Goal: Share content

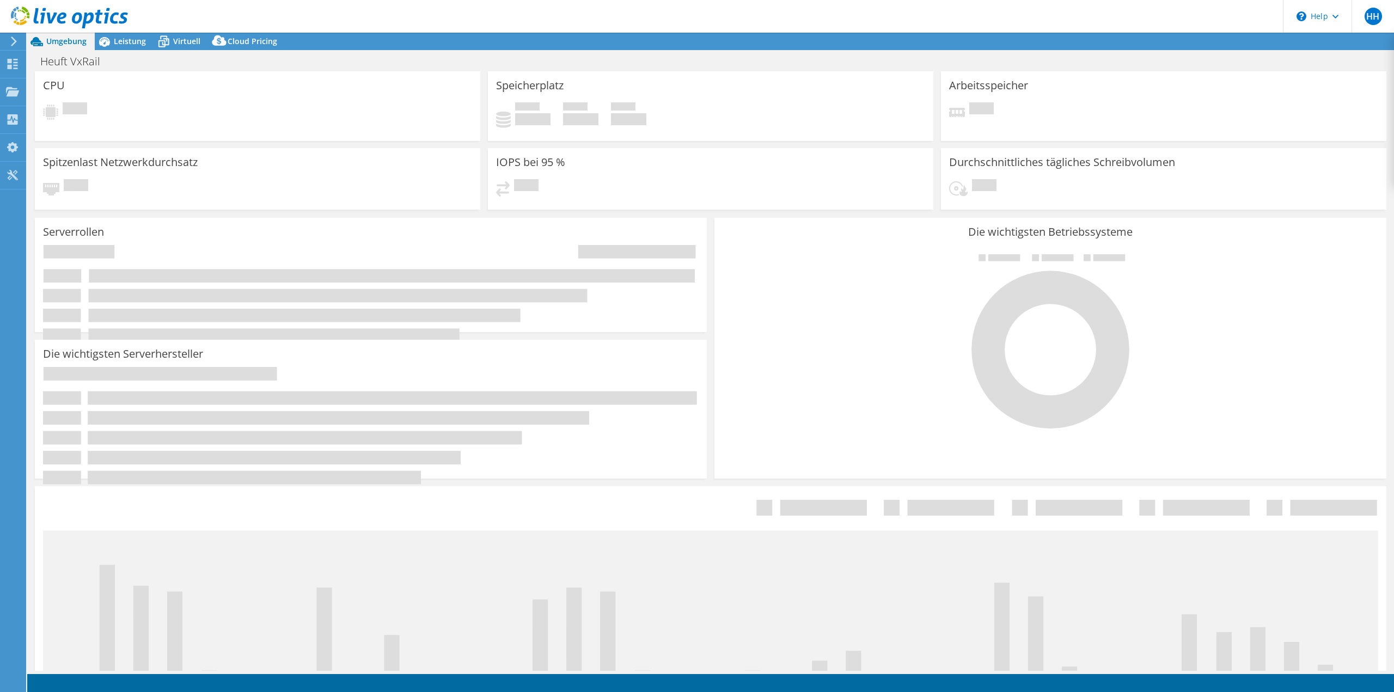
select select "USD"
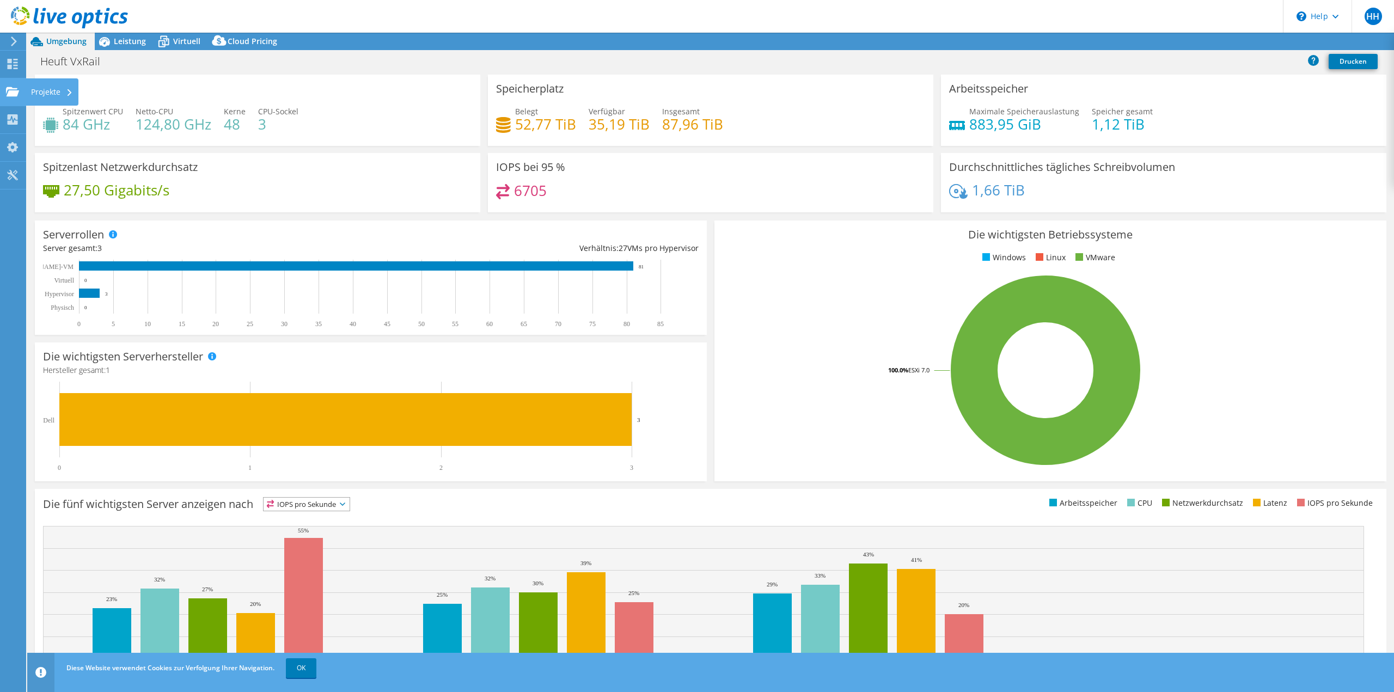
click at [65, 89] on div "Projekte" at bounding box center [52, 91] width 53 height 27
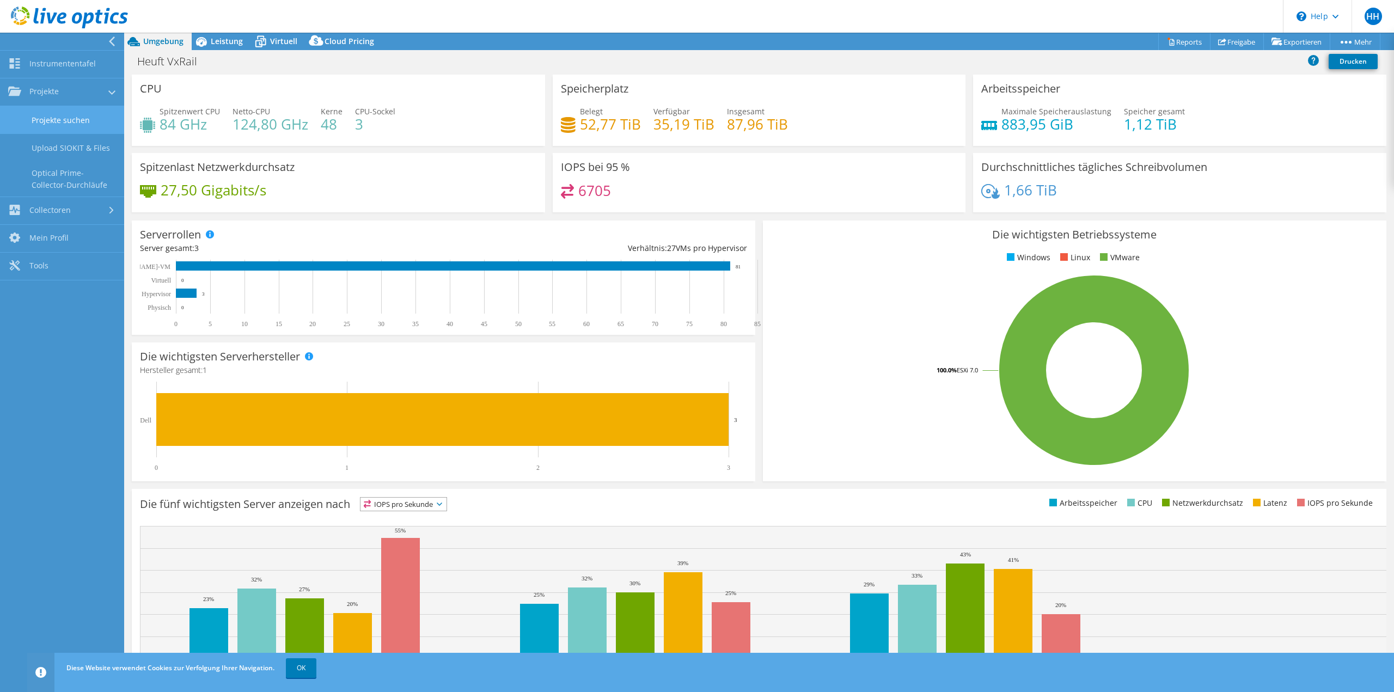
click at [57, 113] on link "Projekte suchen" at bounding box center [62, 120] width 124 height 28
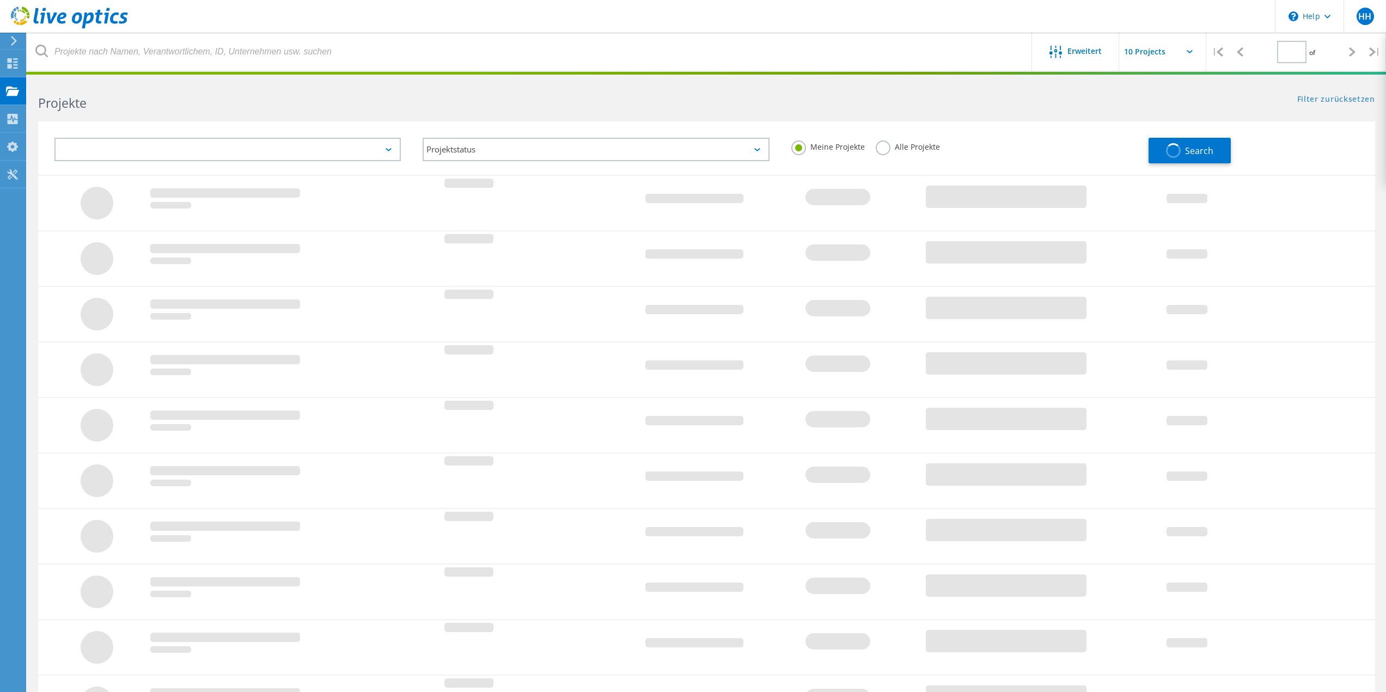
type input "1"
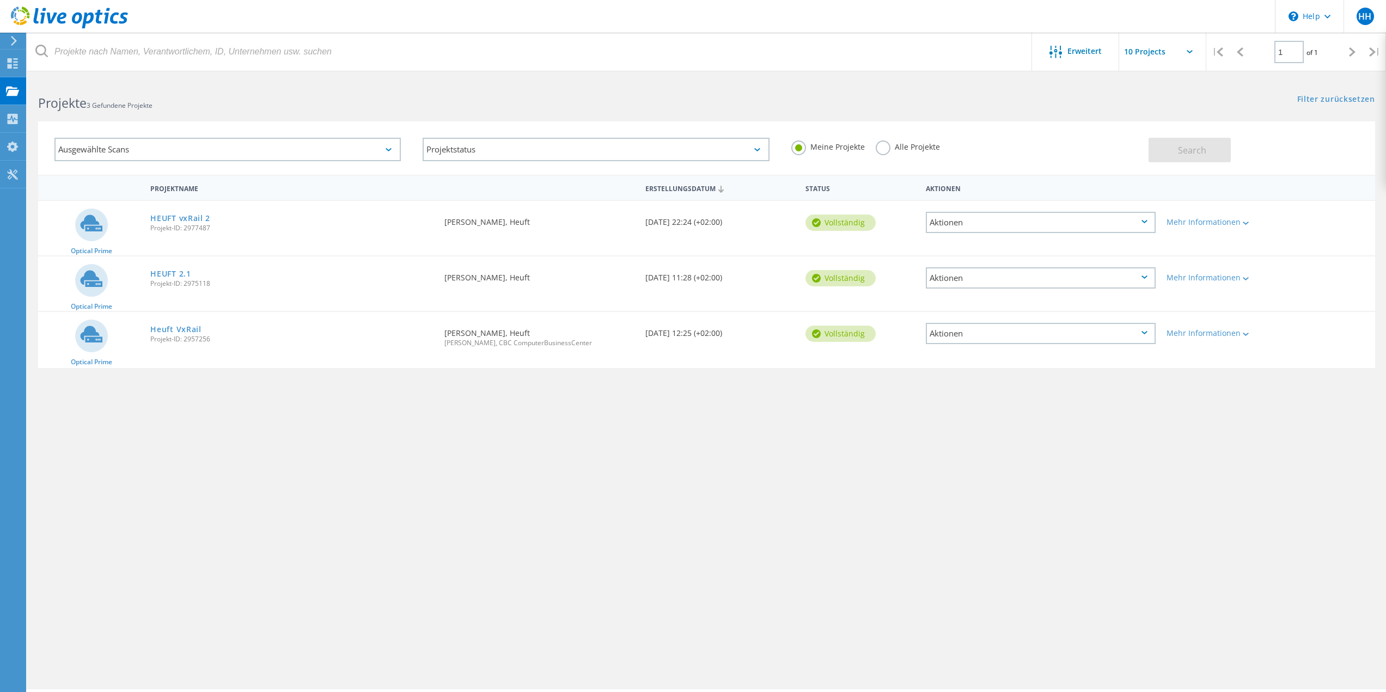
click at [468, 215] on div "Angefordert durch Henri Heß, Heuft" at bounding box center [539, 219] width 200 height 36
click at [478, 221] on div "Angefordert durch Henri Heß, Heuft" at bounding box center [539, 219] width 200 height 36
drag, startPoint x: 156, startPoint y: 200, endPoint x: 167, endPoint y: 221, distance: 23.4
click at [158, 206] on div "Optical Prime HEUFT vxRail 2 Projekt-ID: 2977487 Angefordert durch Henri Heß, H…" at bounding box center [706, 228] width 1337 height 56
click at [168, 221] on link "HEUFT vxRail 2" at bounding box center [180, 219] width 60 height 8
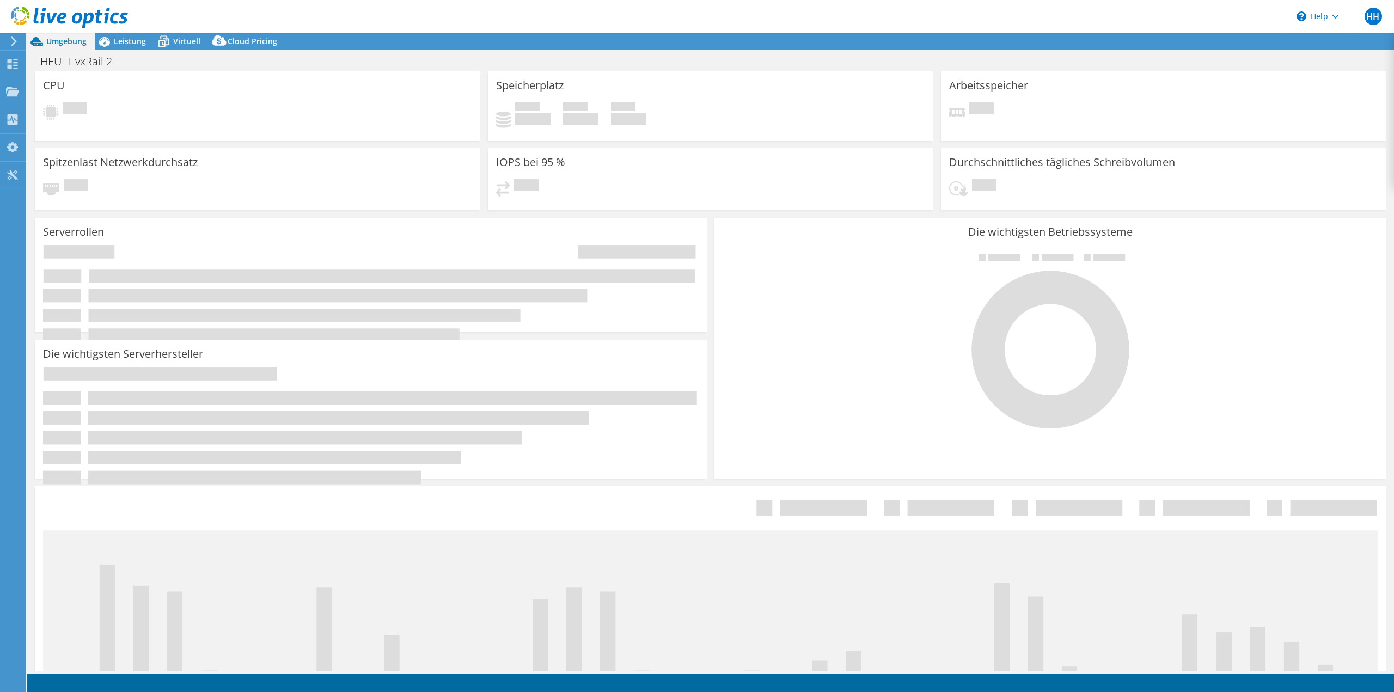
select select "USD"
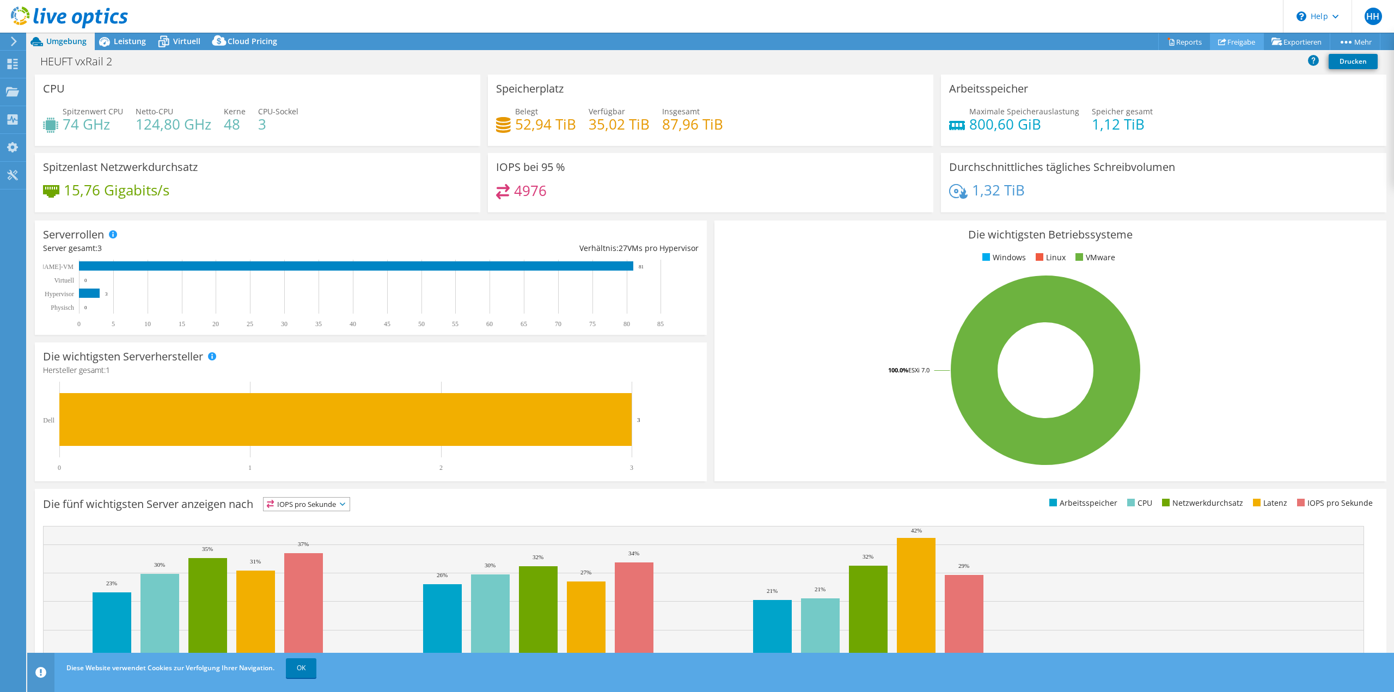
click at [1247, 41] on link "Freigabe" at bounding box center [1237, 41] width 54 height 17
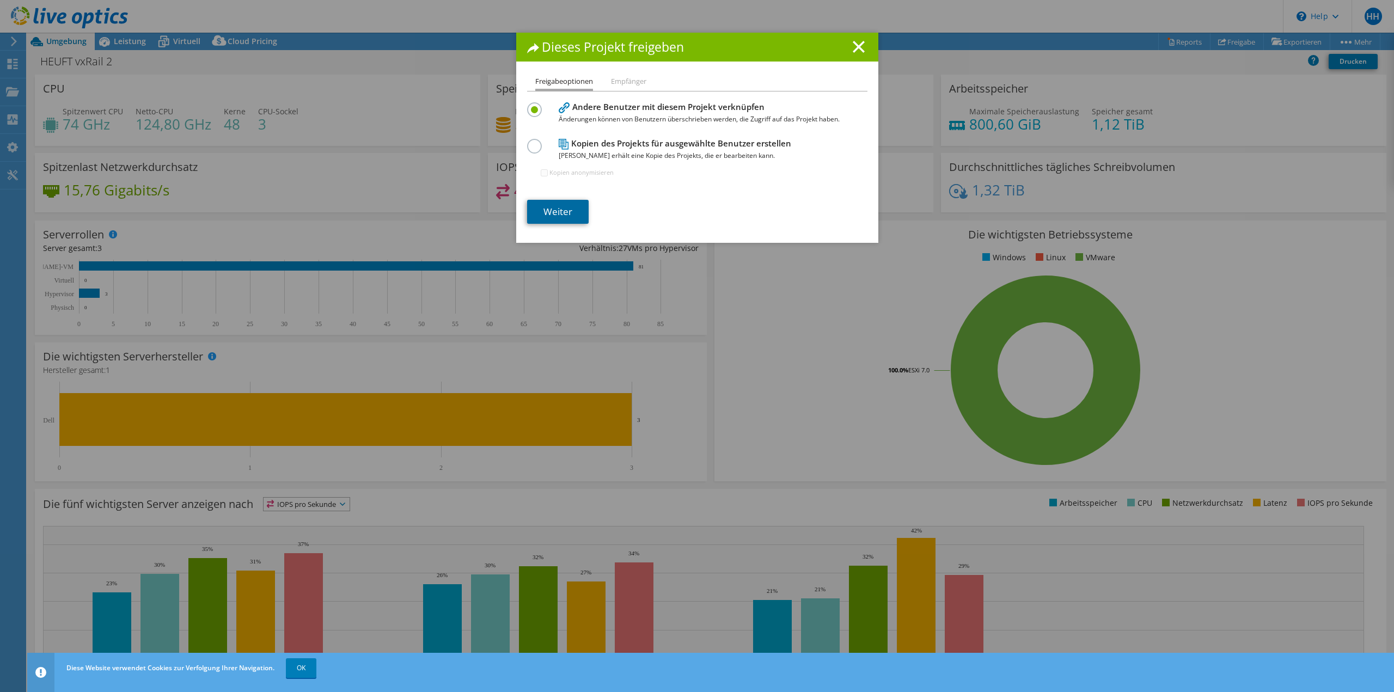
click at [556, 215] on link "Weiter" at bounding box center [558, 212] width 62 height 24
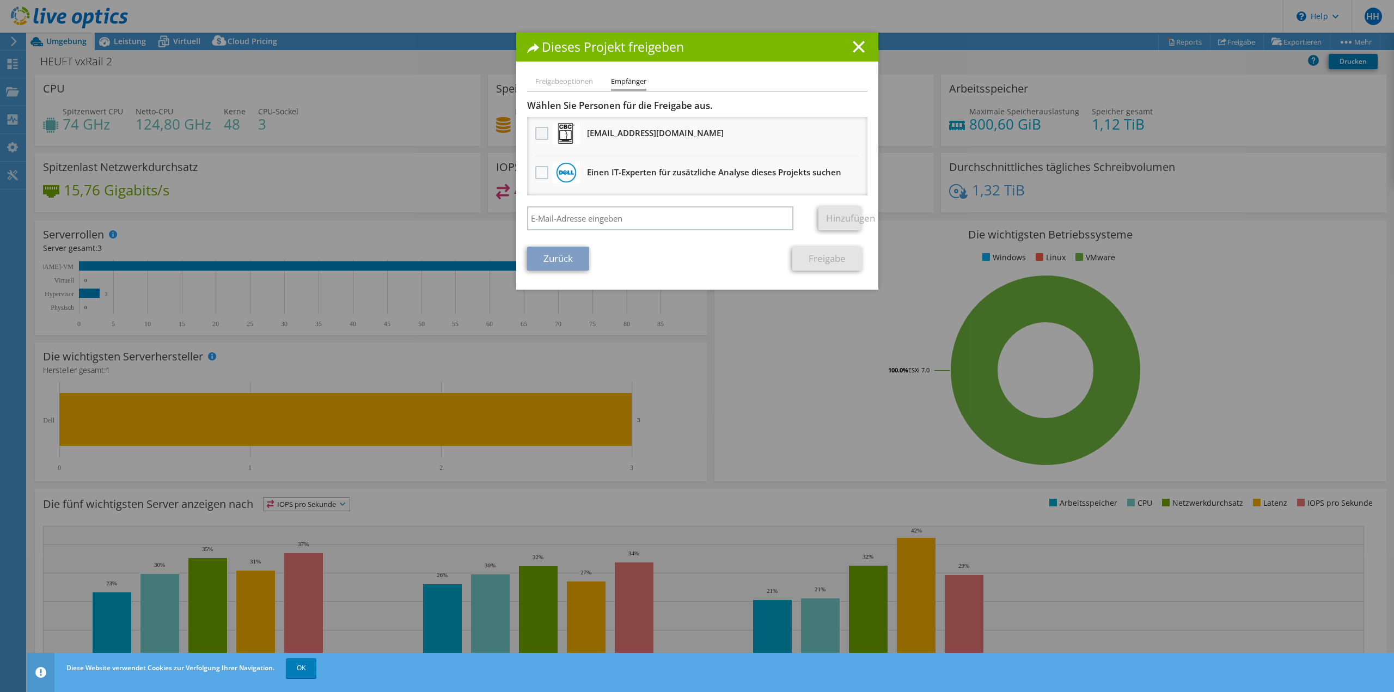
click at [542, 130] on label at bounding box center [543, 133] width 16 height 13
click at [0, 0] on input "checkbox" at bounding box center [0, 0] width 0 height 0
click at [823, 259] on link "Freigabe" at bounding box center [827, 259] width 70 height 24
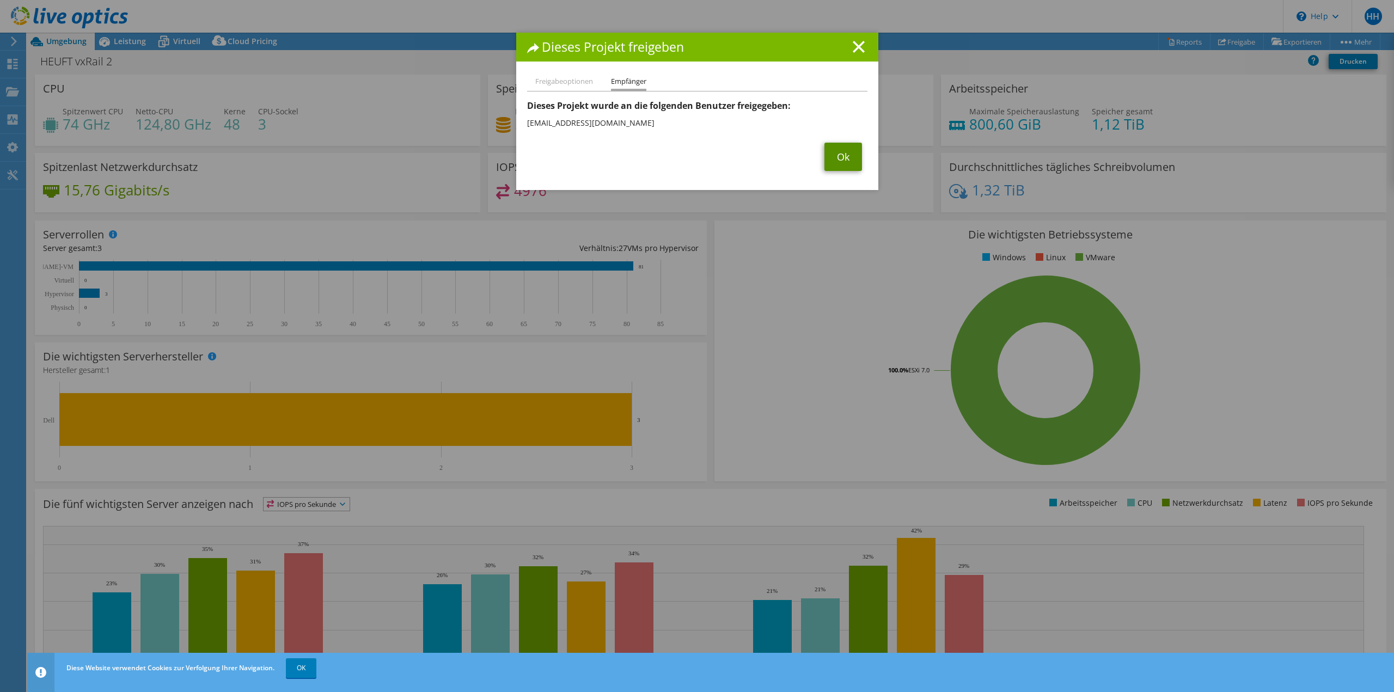
click at [837, 161] on link "Ok" at bounding box center [844, 157] width 38 height 28
